Goal: Task Accomplishment & Management: Use online tool/utility

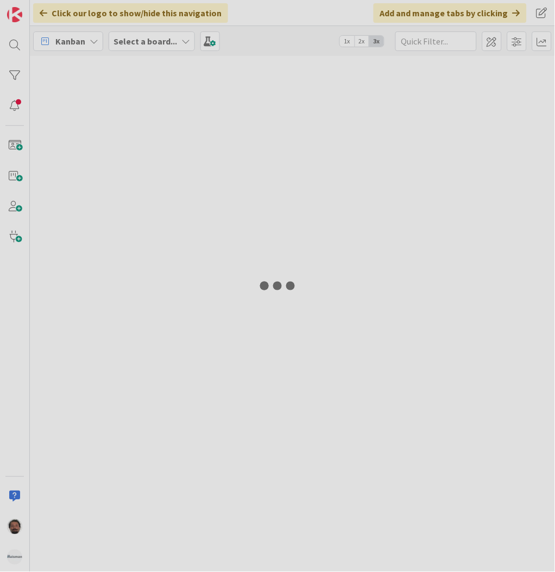
click at [147, 42] on div at bounding box center [277, 286] width 555 height 572
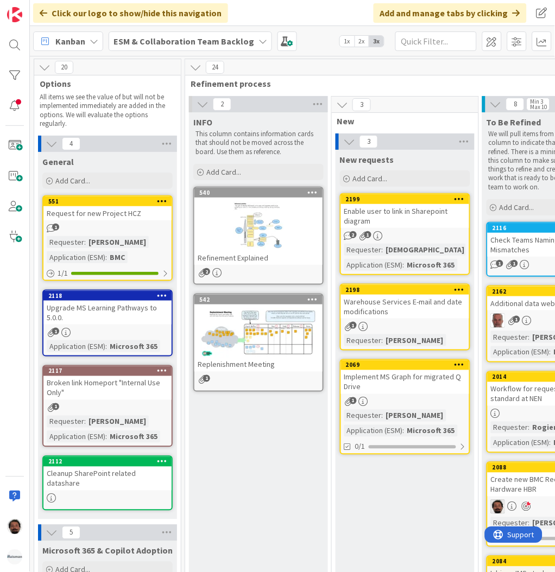
click at [166, 41] on b "ESM & Collaboration Team Backlog" at bounding box center [183, 41] width 141 height 11
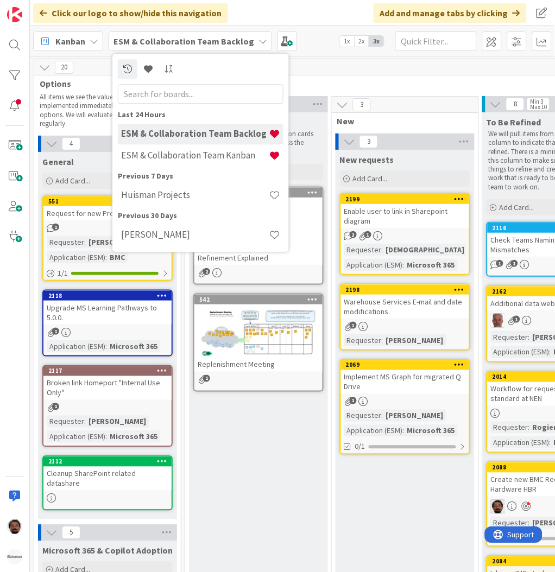
click at [223, 32] on div "ESM & Collaboration Team Backlog" at bounding box center [190, 41] width 163 height 20
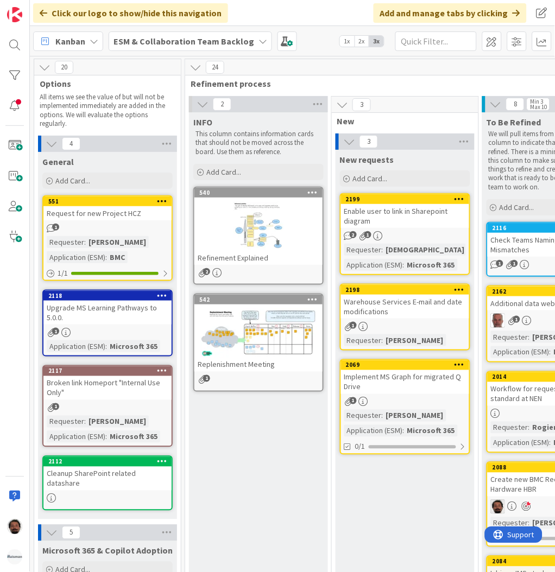
click at [187, 37] on b "ESM & Collaboration Team Backlog" at bounding box center [183, 41] width 141 height 11
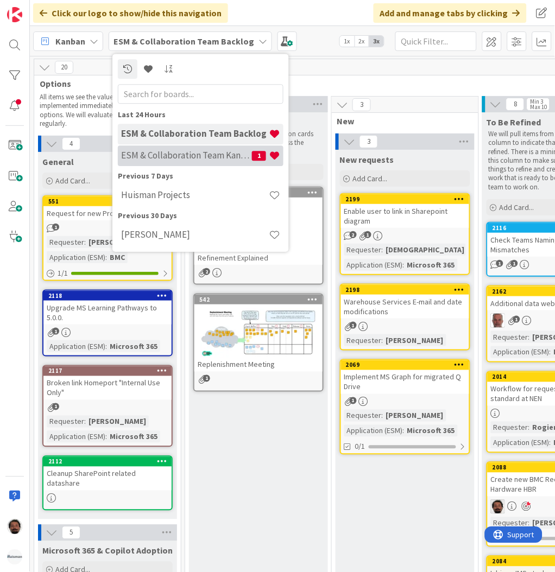
click at [181, 159] on h4 "ESM & Collaboration Team Kanban" at bounding box center [186, 155] width 131 height 11
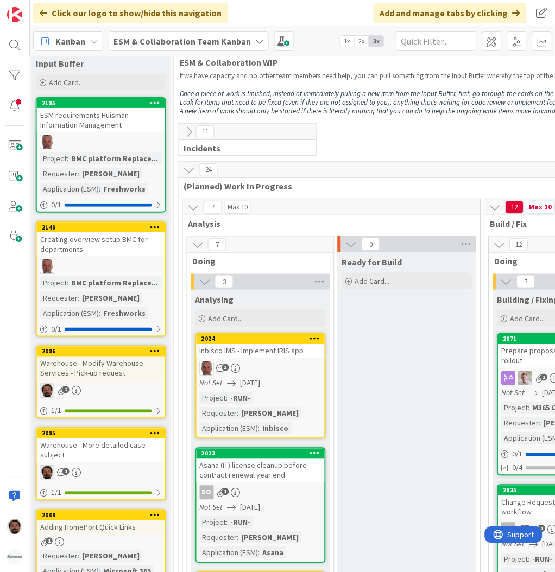
scroll to position [0, 144]
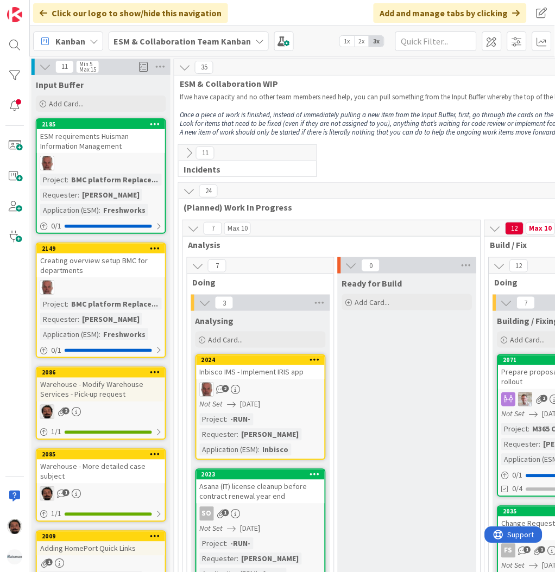
click at [192, 154] on icon at bounding box center [189, 153] width 12 height 12
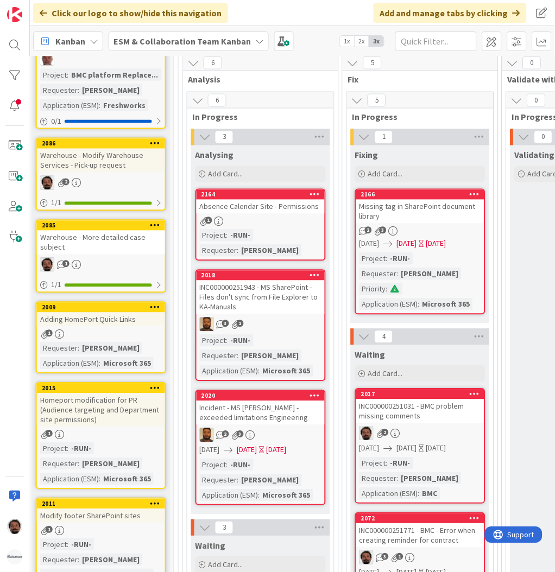
scroll to position [144, 144]
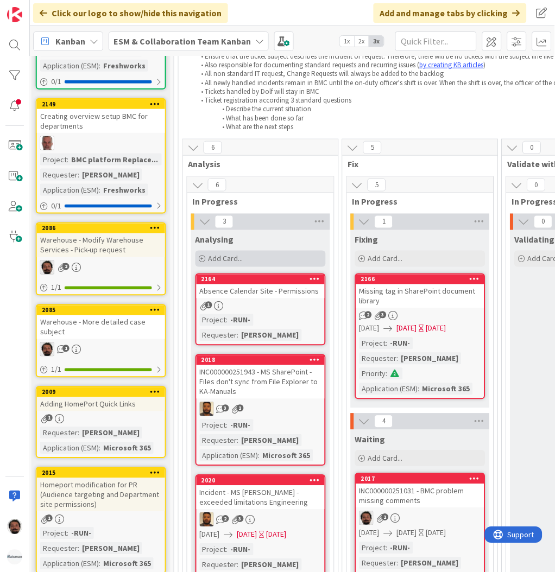
click at [233, 258] on span "Add Card..." at bounding box center [225, 259] width 35 height 10
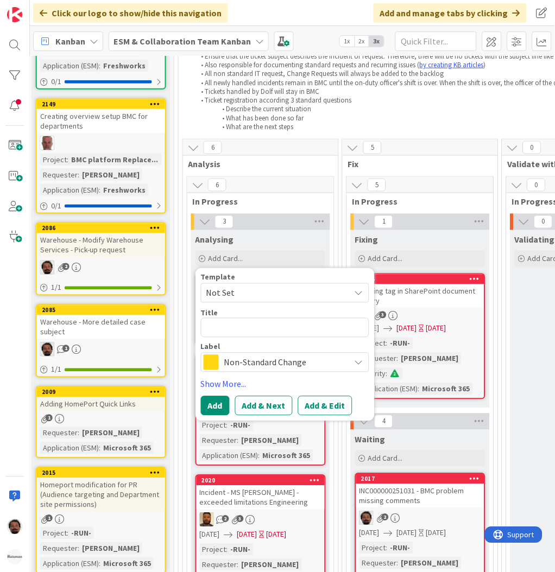
click at [249, 298] on span "Not Set" at bounding box center [274, 293] width 136 height 14
click at [255, 289] on span "Not Set" at bounding box center [274, 293] width 136 height 14
click at [241, 334] on textarea at bounding box center [285, 328] width 168 height 20
click at [228, 320] on textarea at bounding box center [285, 328] width 168 height 20
paste textarea "Sharepoint - not able to export Sharepoint XML Sitetemplate"
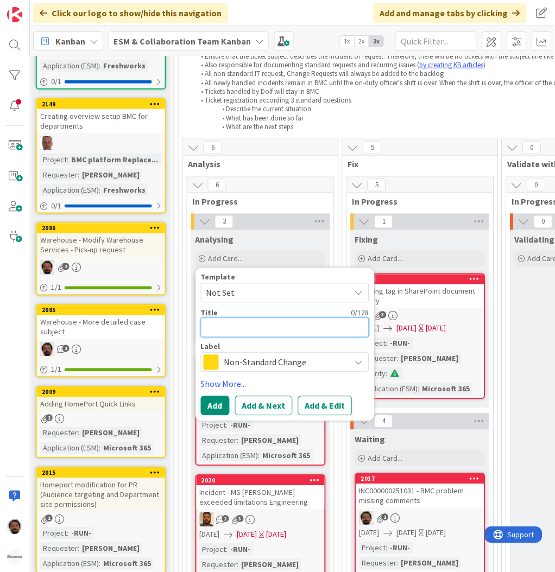
type textarea "x"
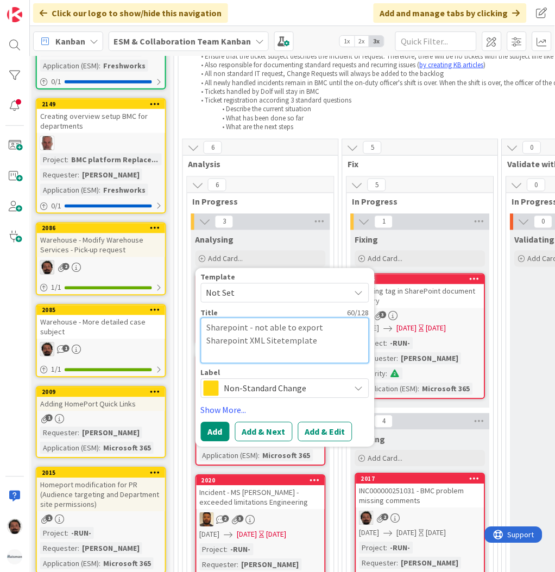
type textarea "Sharepoint - not able to export Sharepoint XML Sitetemplate"
click at [295, 389] on span "Non-Standard Change" at bounding box center [284, 388] width 121 height 15
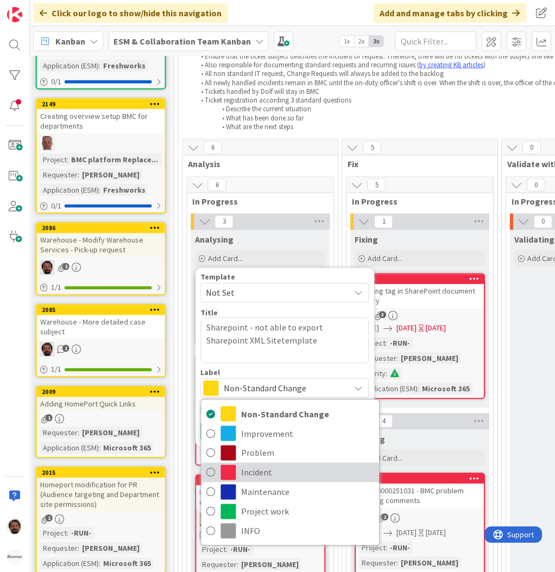
click at [262, 479] on span "Incident" at bounding box center [308, 473] width 132 height 16
type textarea "x"
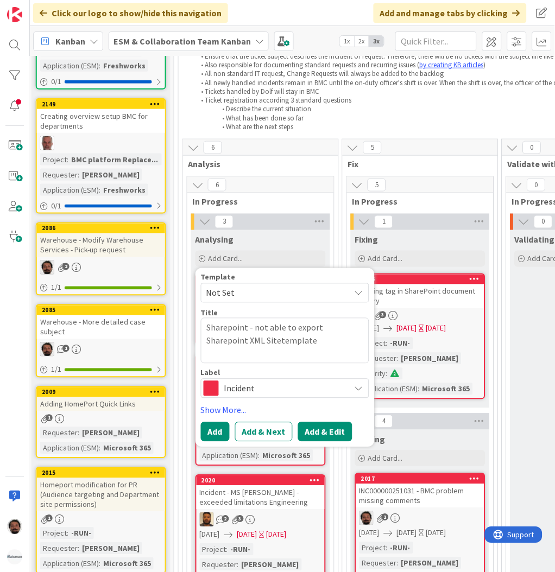
click at [327, 433] on button "Add & Edit" at bounding box center [325, 432] width 54 height 20
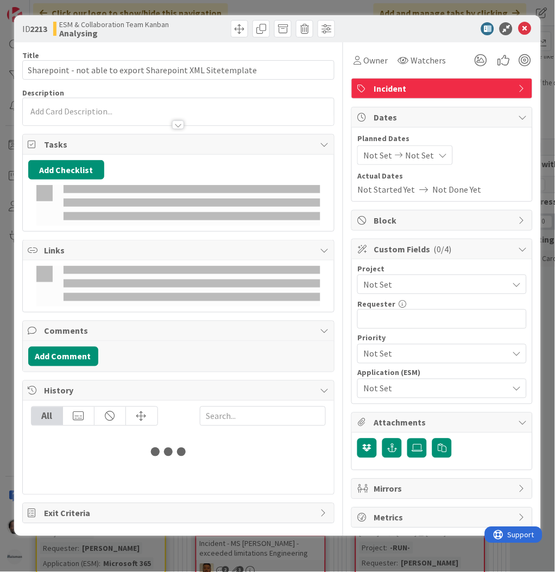
type input "Sharepoint - not able to export Sharepoint XML Sitetemplate"
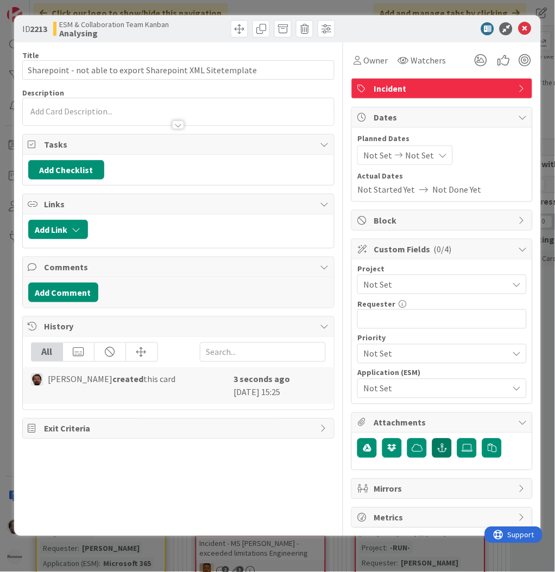
click at [436, 448] on button "button" at bounding box center [442, 449] width 20 height 20
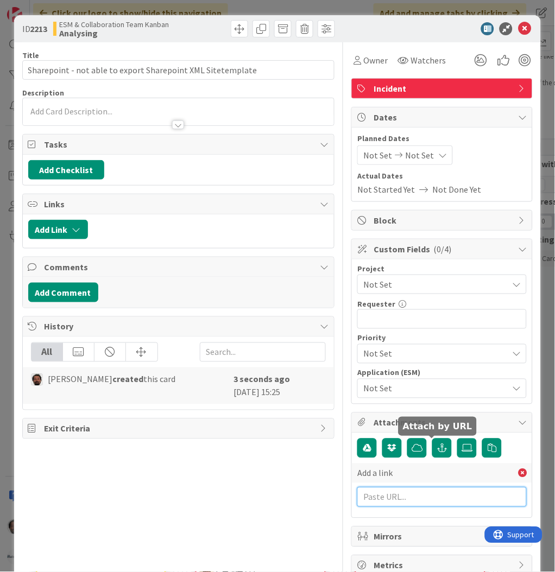
click at [398, 500] on input "text" at bounding box center [441, 497] width 169 height 20
paste input "[URL][PERSON_NAME][DOMAIN_NAME]"
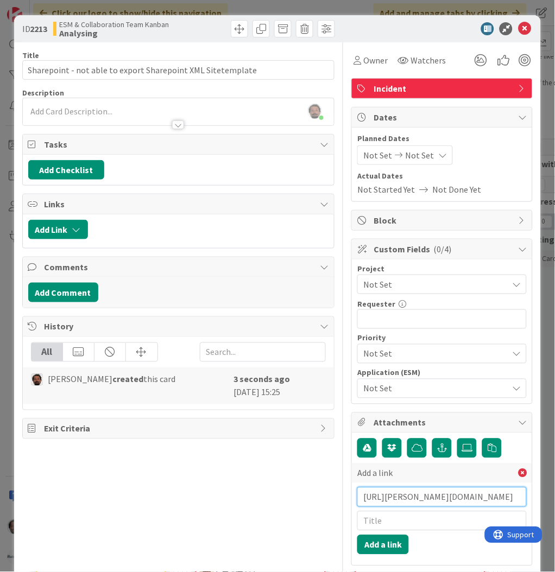
type input "[URL][PERSON_NAME][DOMAIN_NAME]"
click at [401, 521] on input "text" at bounding box center [441, 521] width 169 height 20
paste input "INC000000252533"
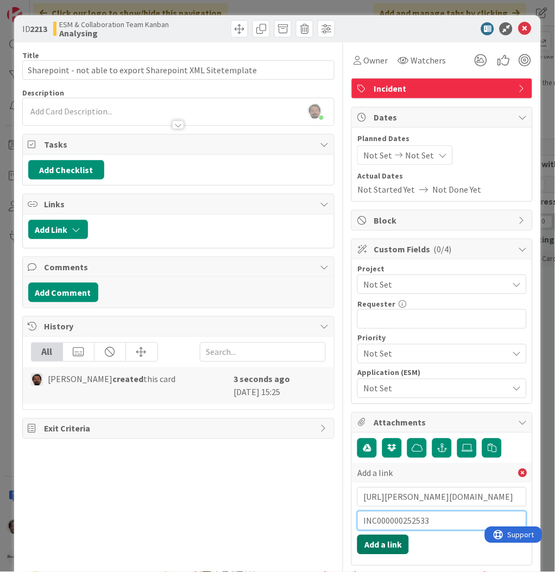
type input "INC000000252533"
click at [372, 546] on button "Add a link" at bounding box center [383, 545] width 52 height 20
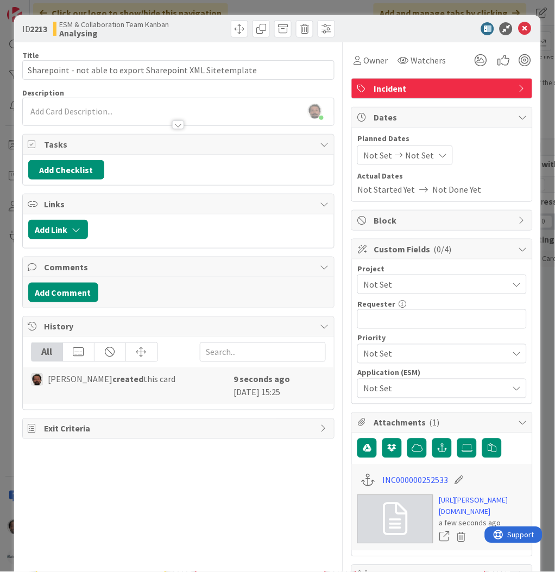
click at [67, 110] on div "[PERSON_NAME] just joined" at bounding box center [179, 111] width 312 height 27
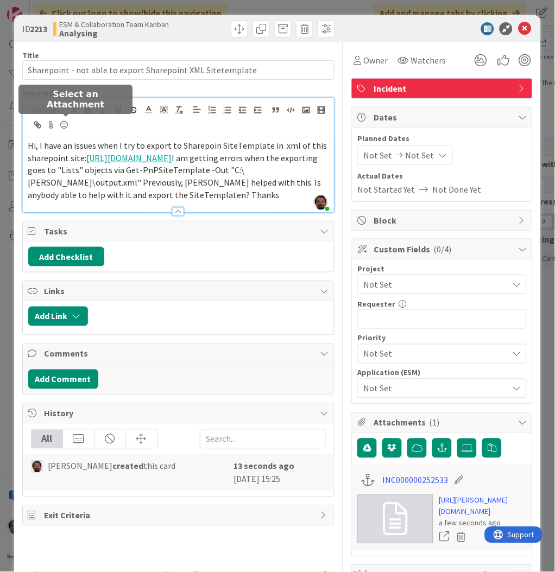
click at [58, 124] on icon at bounding box center [51, 124] width 13 height 15
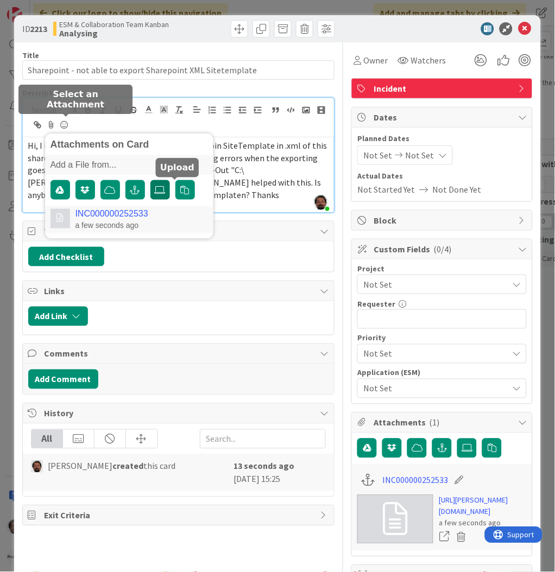
click at [170, 191] on label at bounding box center [160, 190] width 20 height 20
click at [150, 180] on input "file" at bounding box center [150, 180] width 0 height 0
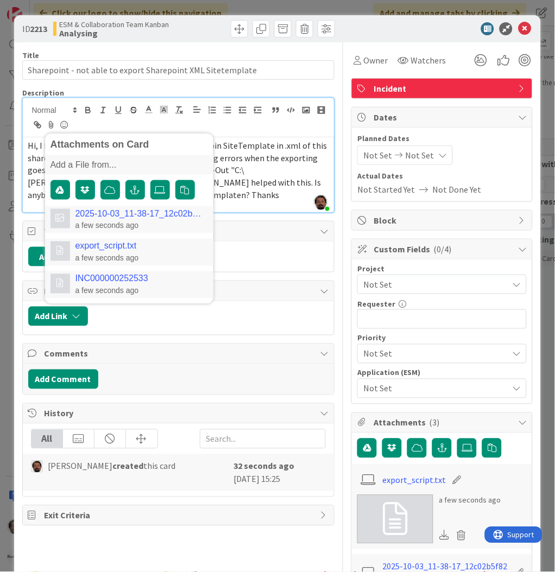
click at [292, 180] on span "I am getting errors when the exporting goes to "Lists" objects via Get-PnPSiteT…" at bounding box center [175, 177] width 295 height 48
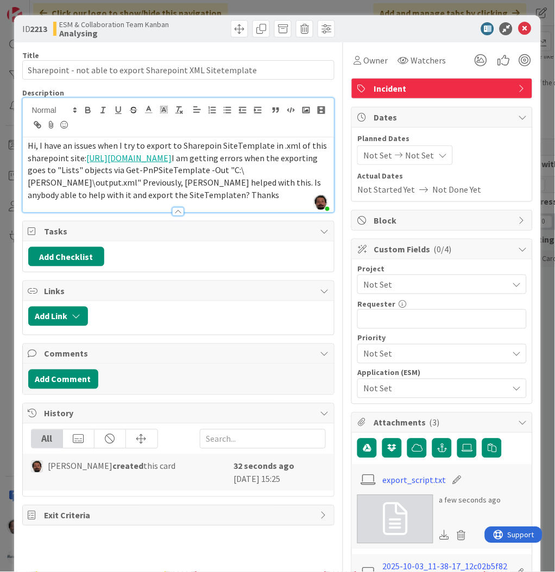
click at [389, 381] on div "Not Set" at bounding box center [441, 389] width 169 height 20
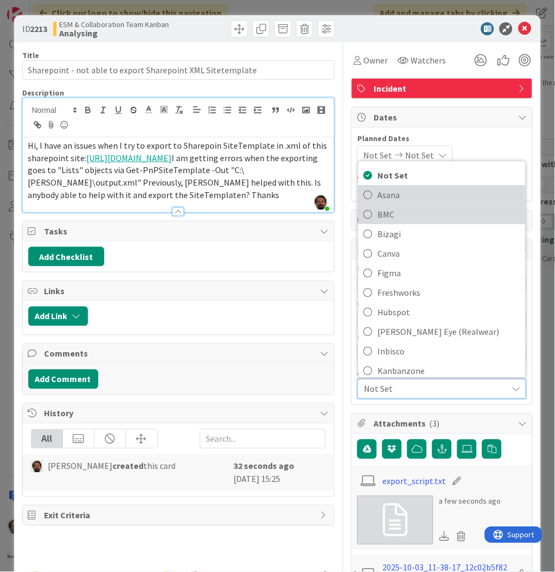
click at [362, 205] on link "Asana" at bounding box center [441, 196] width 167 height 20
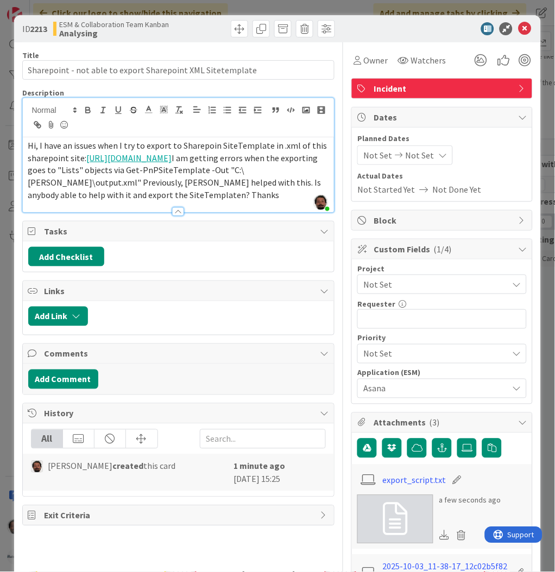
click at [382, 395] on span "Asana" at bounding box center [432, 388] width 139 height 15
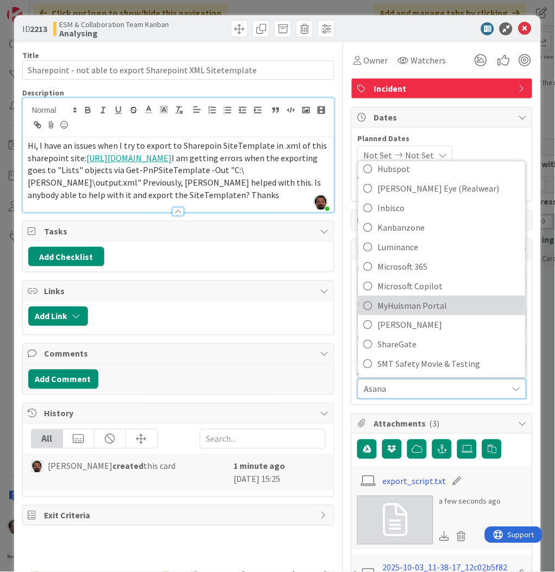
scroll to position [144, 0]
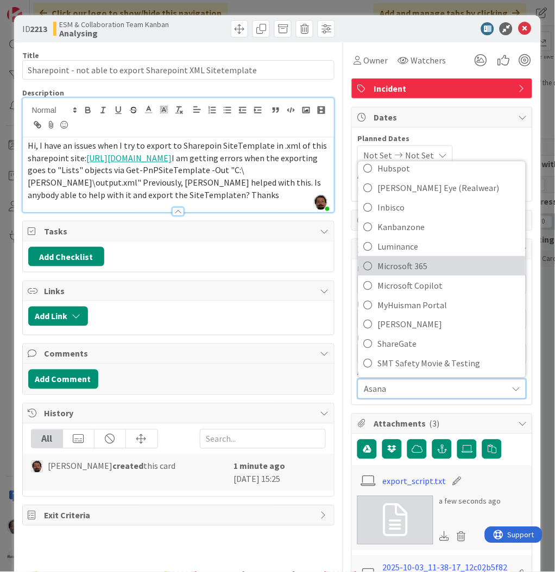
click at [406, 268] on span "Microsoft 365" at bounding box center [449, 266] width 142 height 16
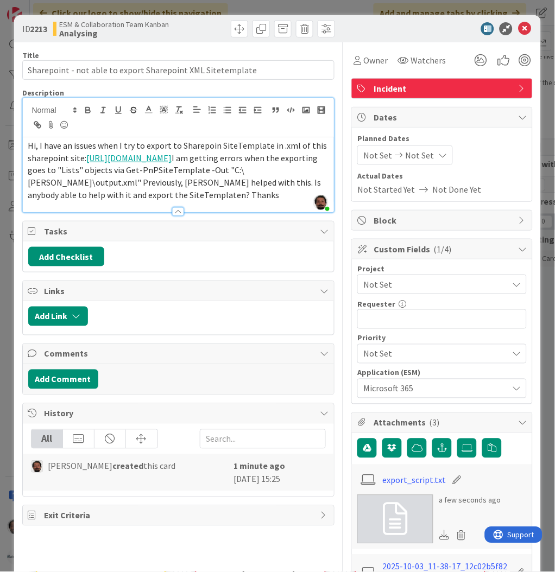
click at [400, 348] on span "Not Set" at bounding box center [432, 353] width 139 height 15
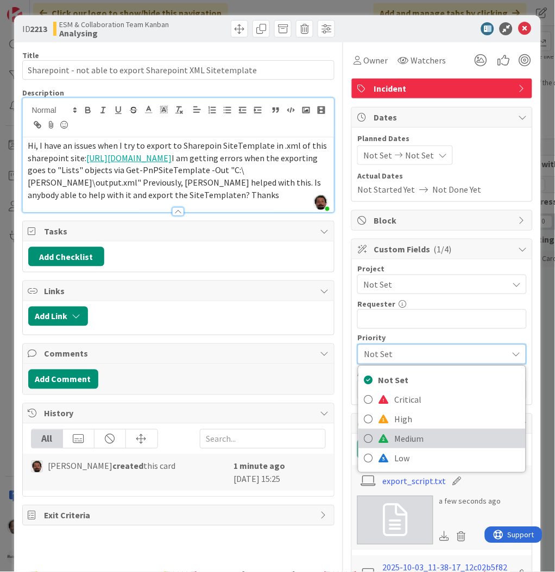
drag, startPoint x: 394, startPoint y: 439, endPoint x: 395, endPoint y: 423, distance: 16.3
click at [394, 439] on span "Medium" at bounding box center [457, 438] width 126 height 16
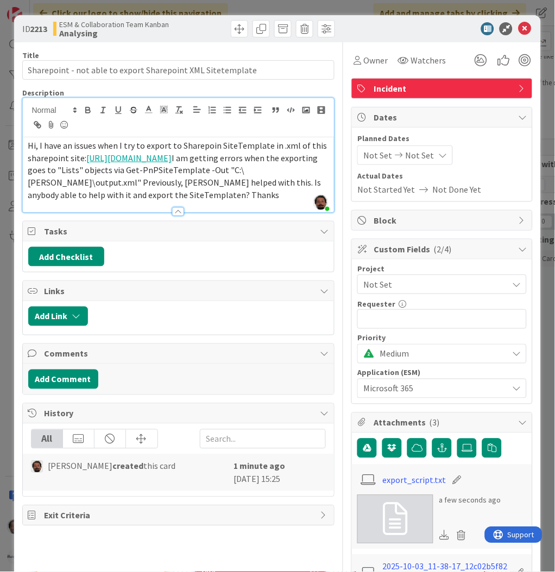
click at [391, 290] on span "Not Set" at bounding box center [432, 284] width 139 height 15
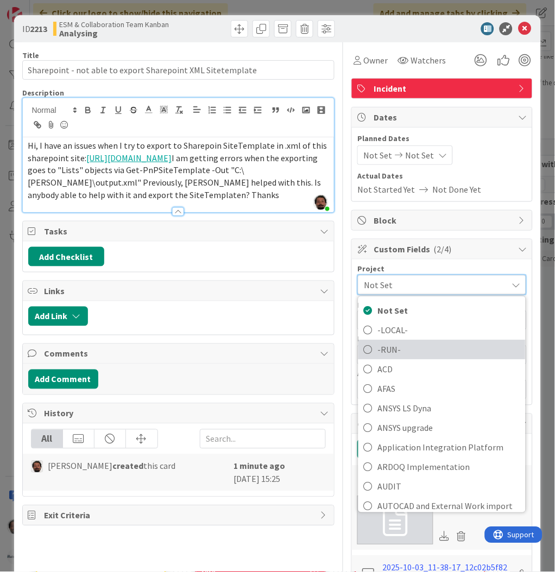
click at [389, 350] on span "-RUN-" at bounding box center [449, 349] width 142 height 16
type input "Sharepoint - not able to export Sharepoint XML Sitetemplate"
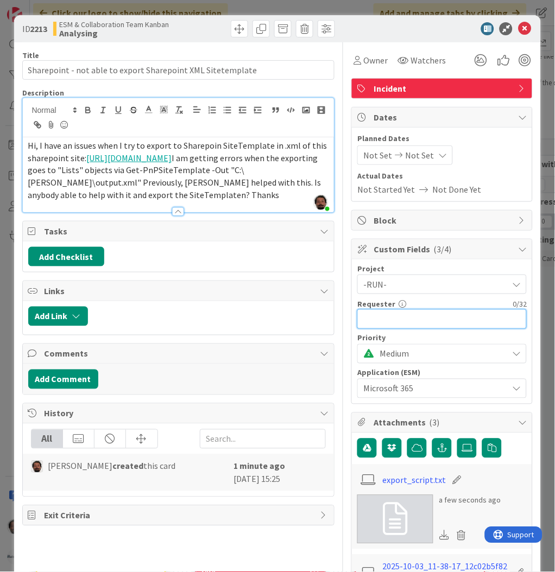
click at [384, 320] on input "text" at bounding box center [441, 319] width 169 height 20
type input "V"
type input "Sharepoint - not able to export Sharepoint XML Sitetemplate"
type input "Vojtech"
type input "Sharepoint - not able to export Sharepoint XML Sitetemplate"
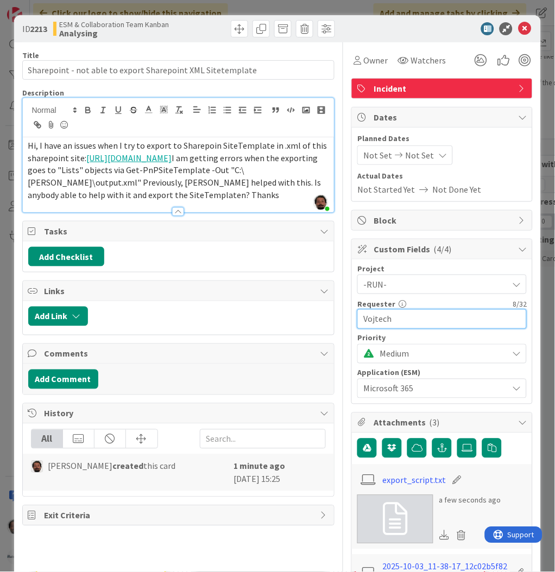
click at [424, 313] on input "Vojtech" at bounding box center [441, 319] width 169 height 20
type input "[PERSON_NAME]"
type input "Sharepoint - not able to export Sharepoint XML Sitetemplate"
type input "[PERSON_NAME]"
click at [518, 31] on icon at bounding box center [524, 28] width 13 height 13
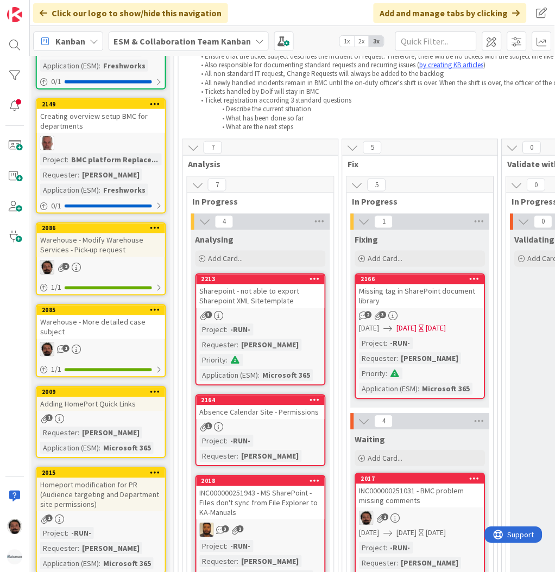
click at [193, 145] on icon at bounding box center [193, 148] width 12 height 12
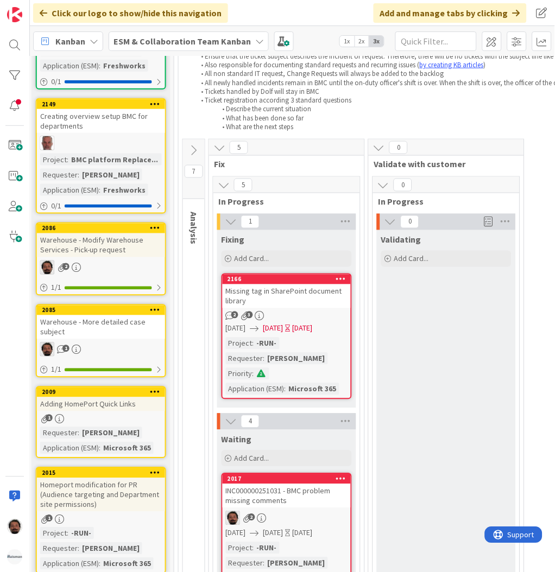
click at [193, 145] on icon at bounding box center [194, 150] width 12 height 12
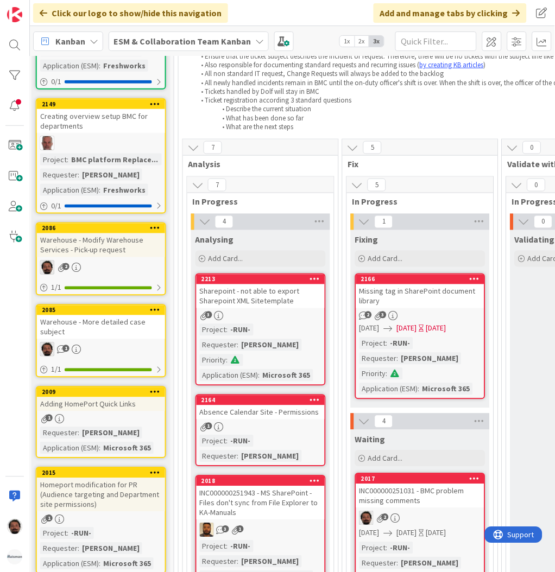
click at [193, 145] on icon at bounding box center [193, 148] width 12 height 12
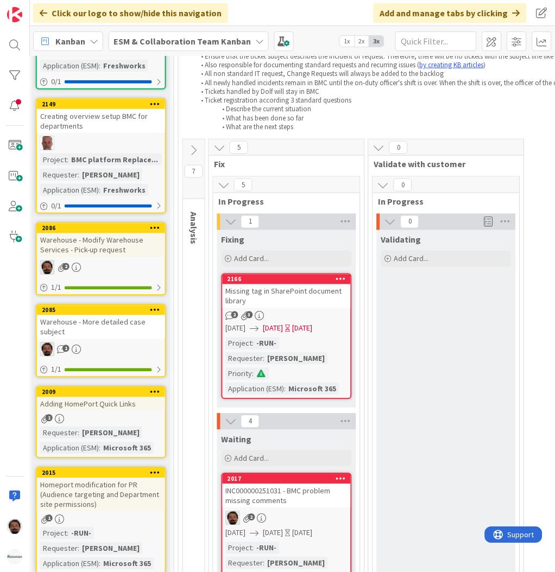
click at [193, 145] on icon at bounding box center [194, 150] width 12 height 12
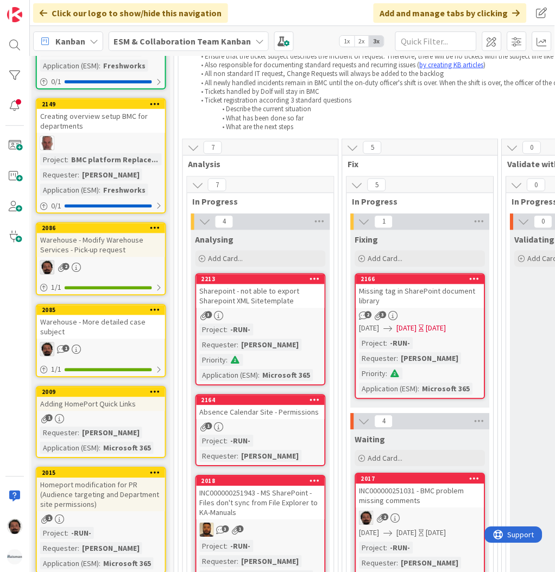
click at [193, 145] on icon at bounding box center [193, 148] width 12 height 12
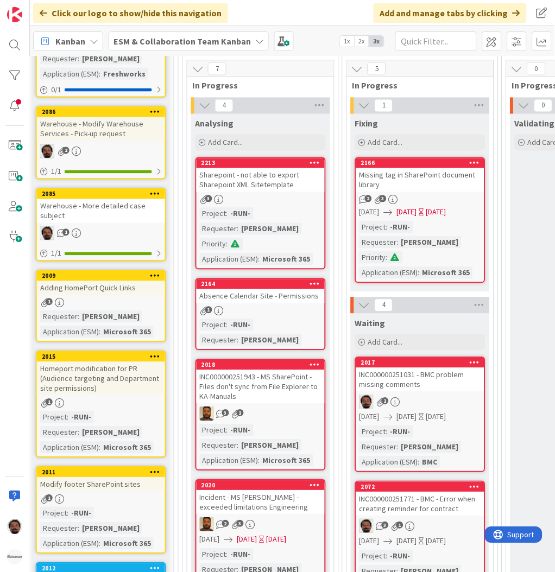
scroll to position [362, 144]
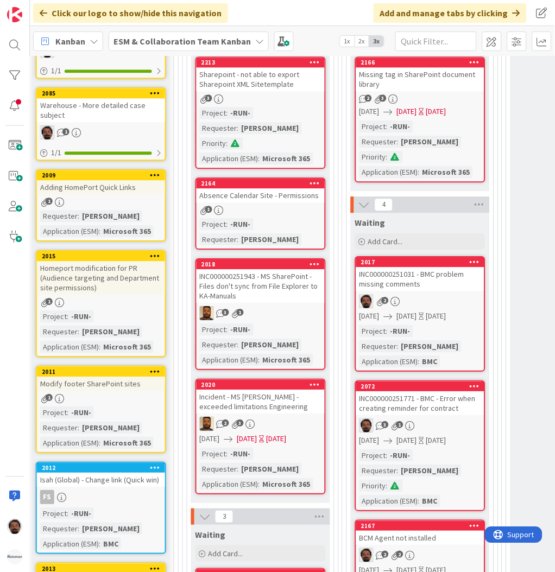
click at [289, 69] on div "Sharepoint - not able to export Sharepoint XML Sitetemplate" at bounding box center [261, 79] width 128 height 24
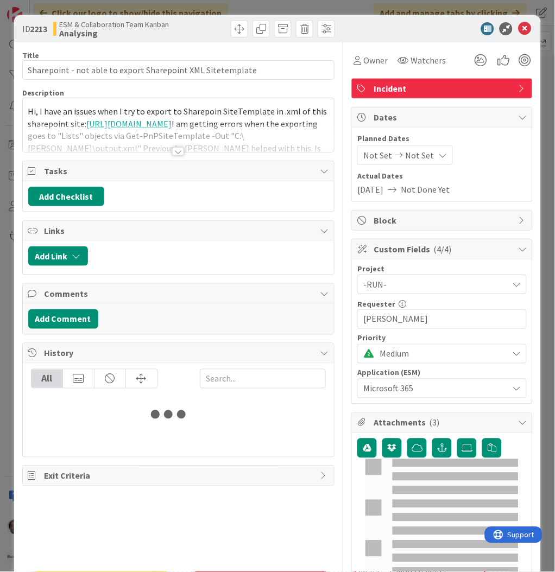
type input "Sharepoint - not able to export Sharepoint XML Sitetemplate"
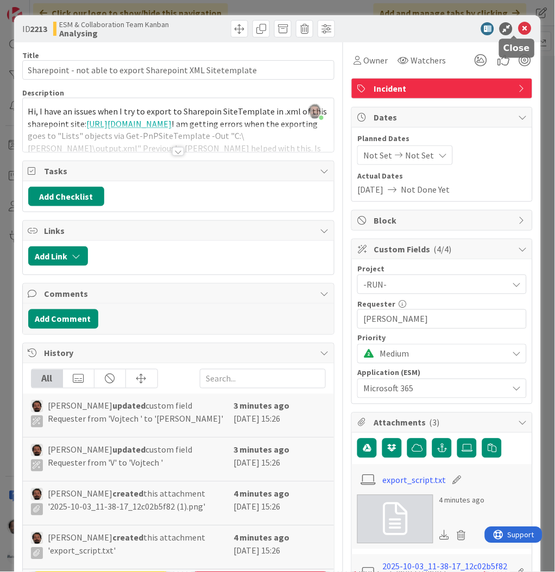
click at [518, 27] on icon at bounding box center [524, 28] width 13 height 13
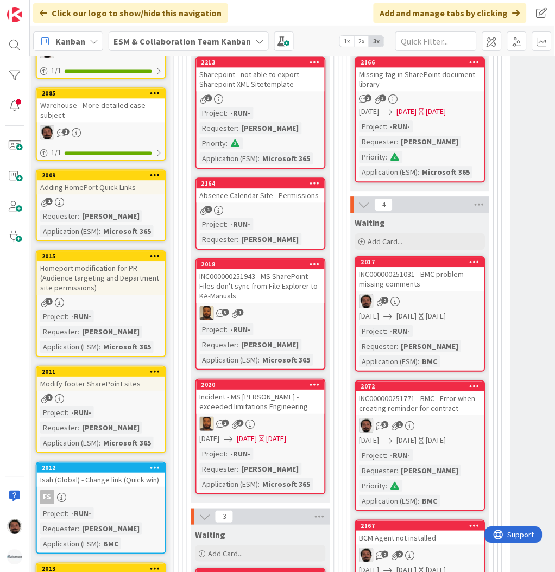
click at [289, 195] on div "Absence Calendar Site - Permissions" at bounding box center [261, 195] width 128 height 14
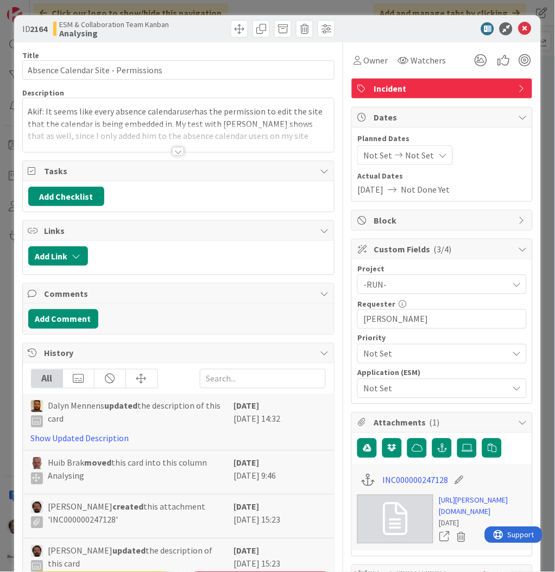
click at [416, 391] on span "Not Set" at bounding box center [432, 388] width 139 height 15
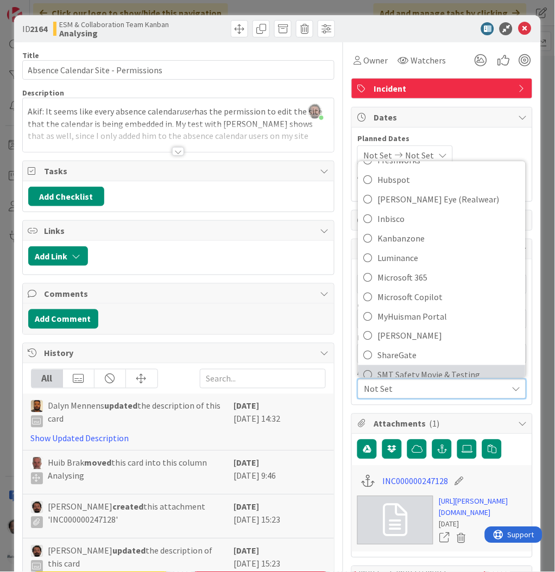
scroll to position [163, 0]
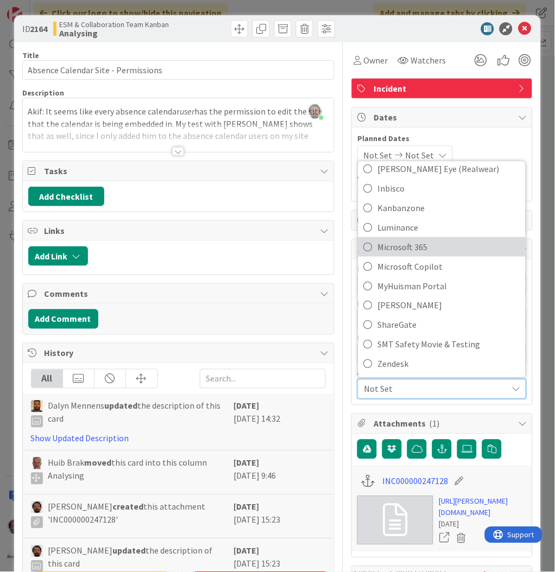
click at [408, 249] on span "Microsoft 365" at bounding box center [449, 247] width 142 height 16
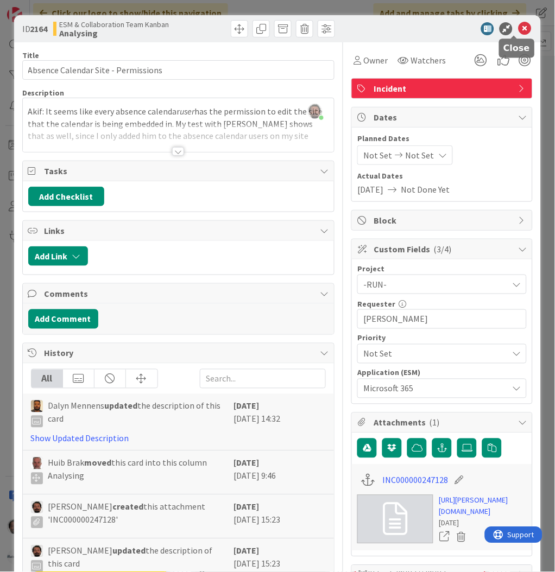
click at [518, 24] on icon at bounding box center [524, 28] width 13 height 13
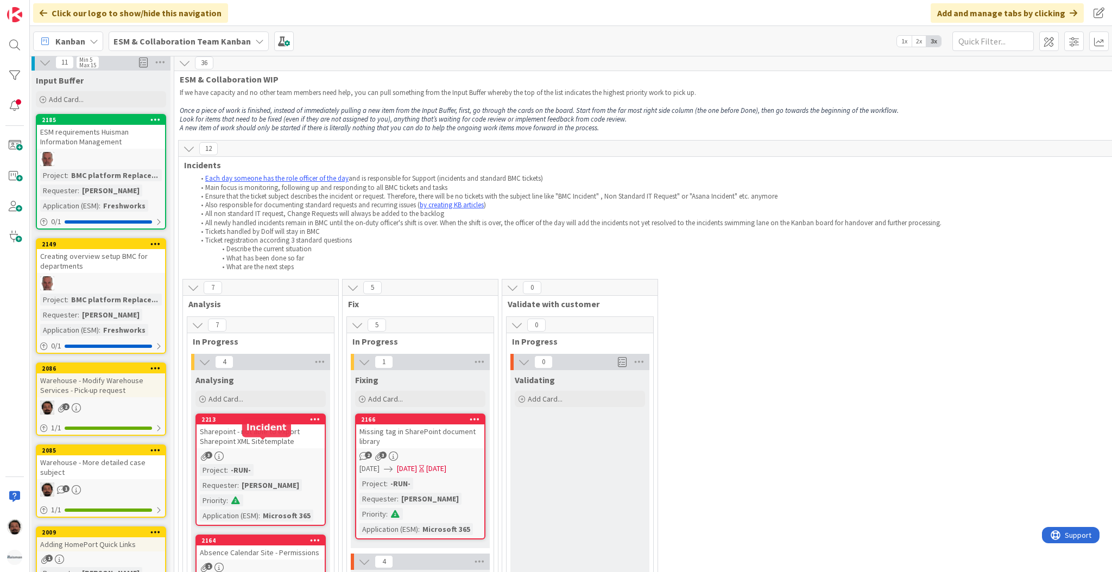
scroll to position [0, 144]
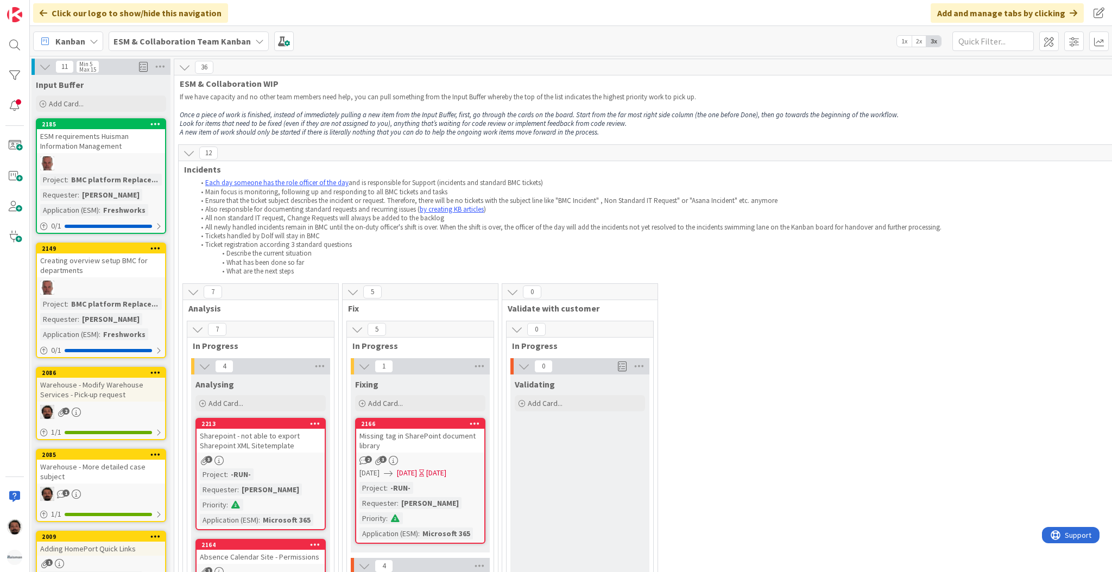
click at [131, 42] on b "ESM & Collaboration Team Kanban" at bounding box center [181, 41] width 137 height 11
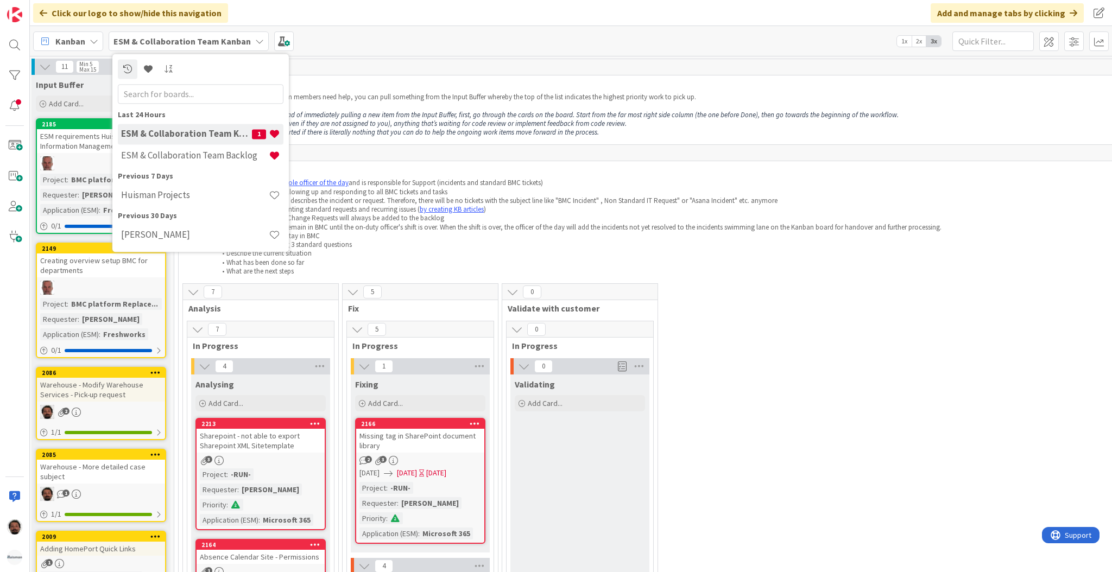
click at [86, 48] on div "Kanban" at bounding box center [68, 41] width 70 height 20
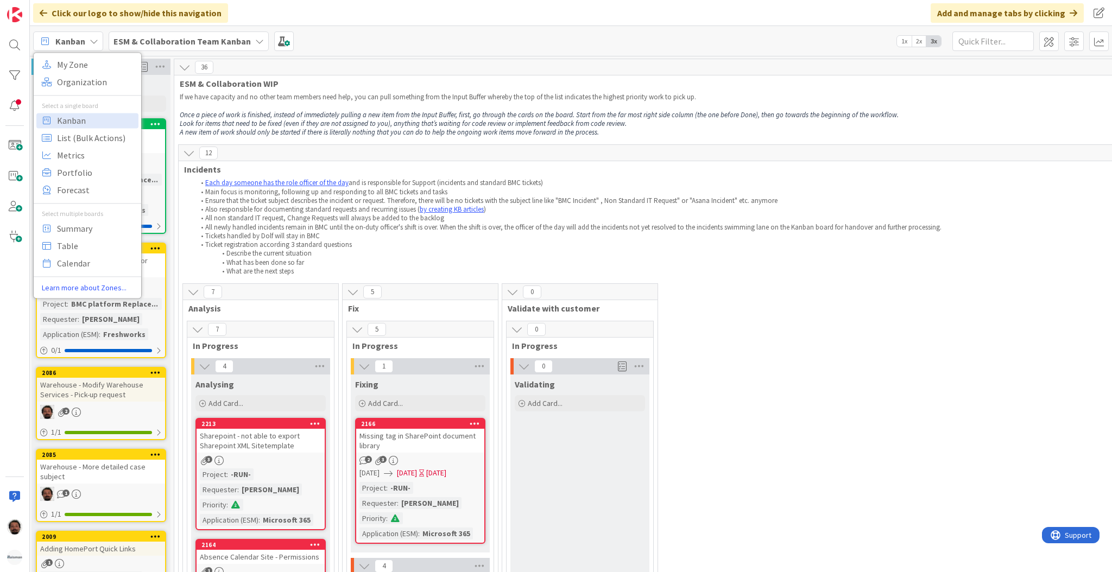
click at [377, 99] on p "If we have capacity and no other team members need help, you can pull something…" at bounding box center [674, 97] width 988 height 9
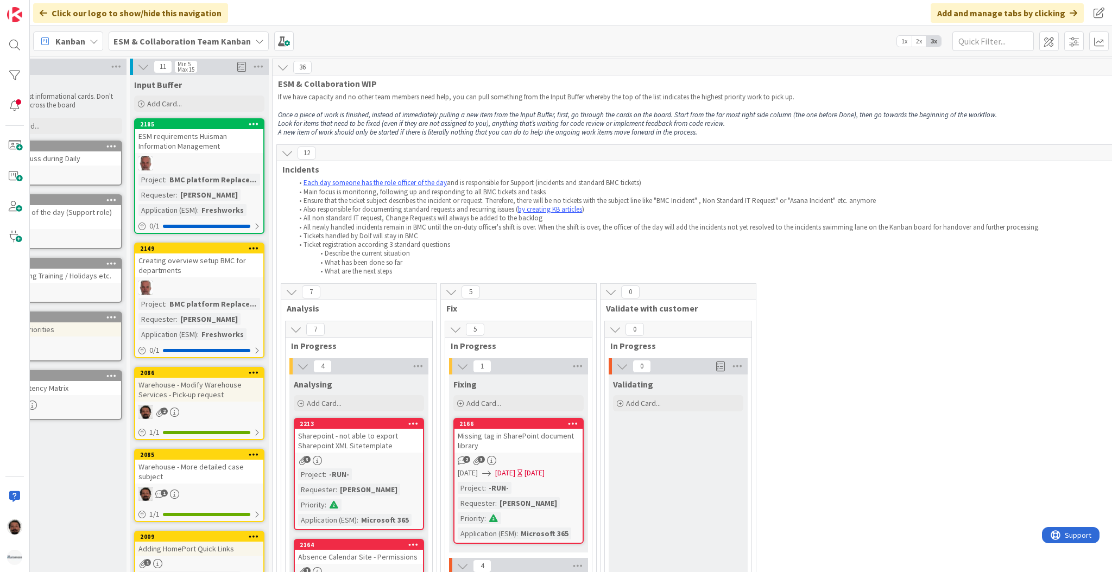
scroll to position [0, 0]
